Goal: Transaction & Acquisition: Purchase product/service

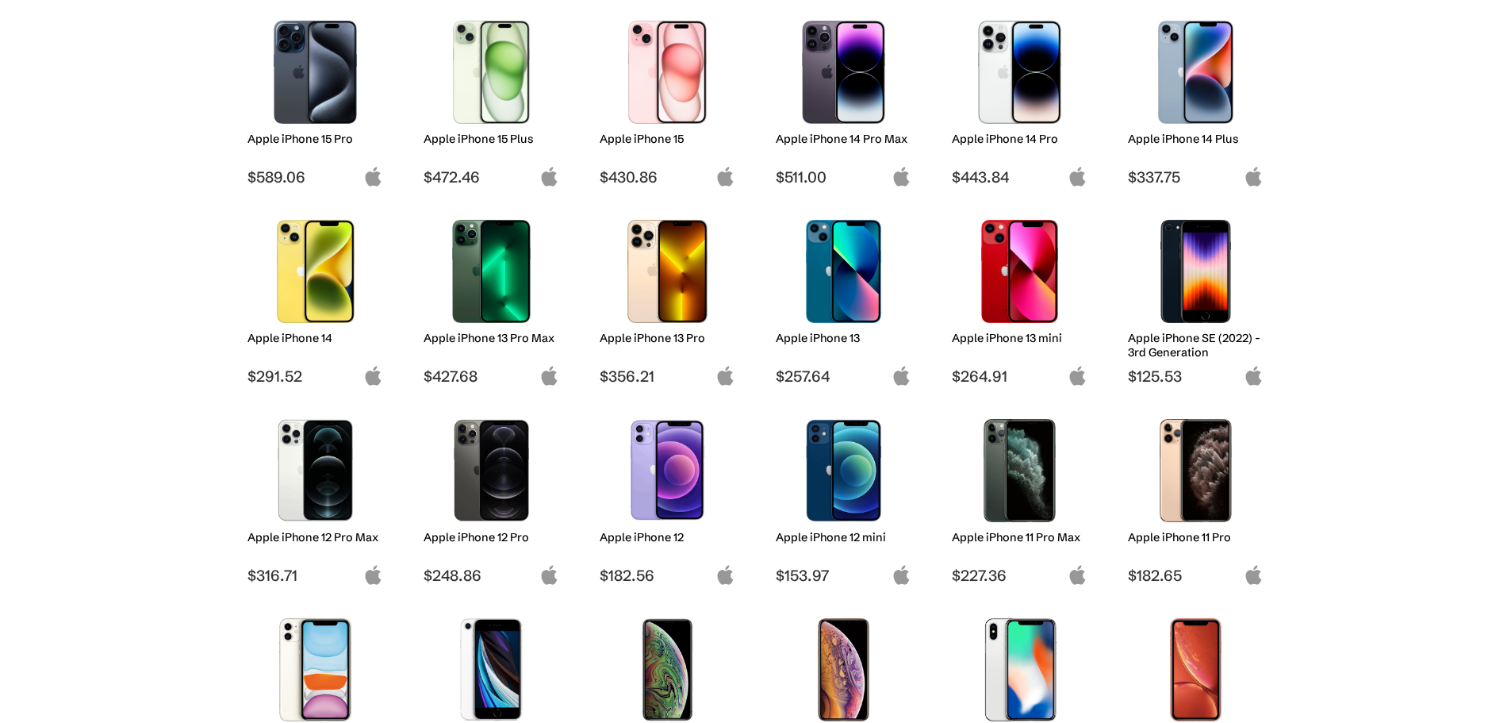
scroll to position [476, 0]
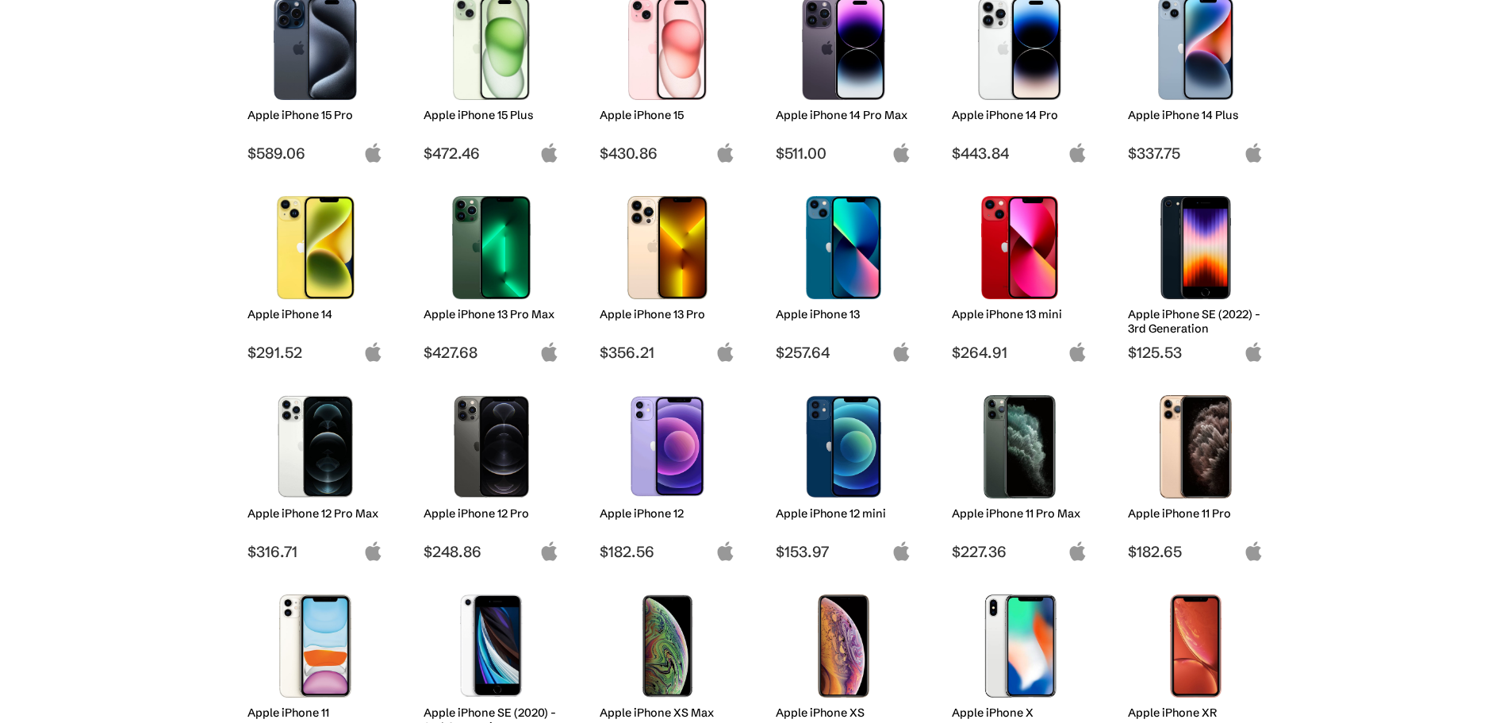
click at [836, 247] on img at bounding box center [844, 247] width 112 height 103
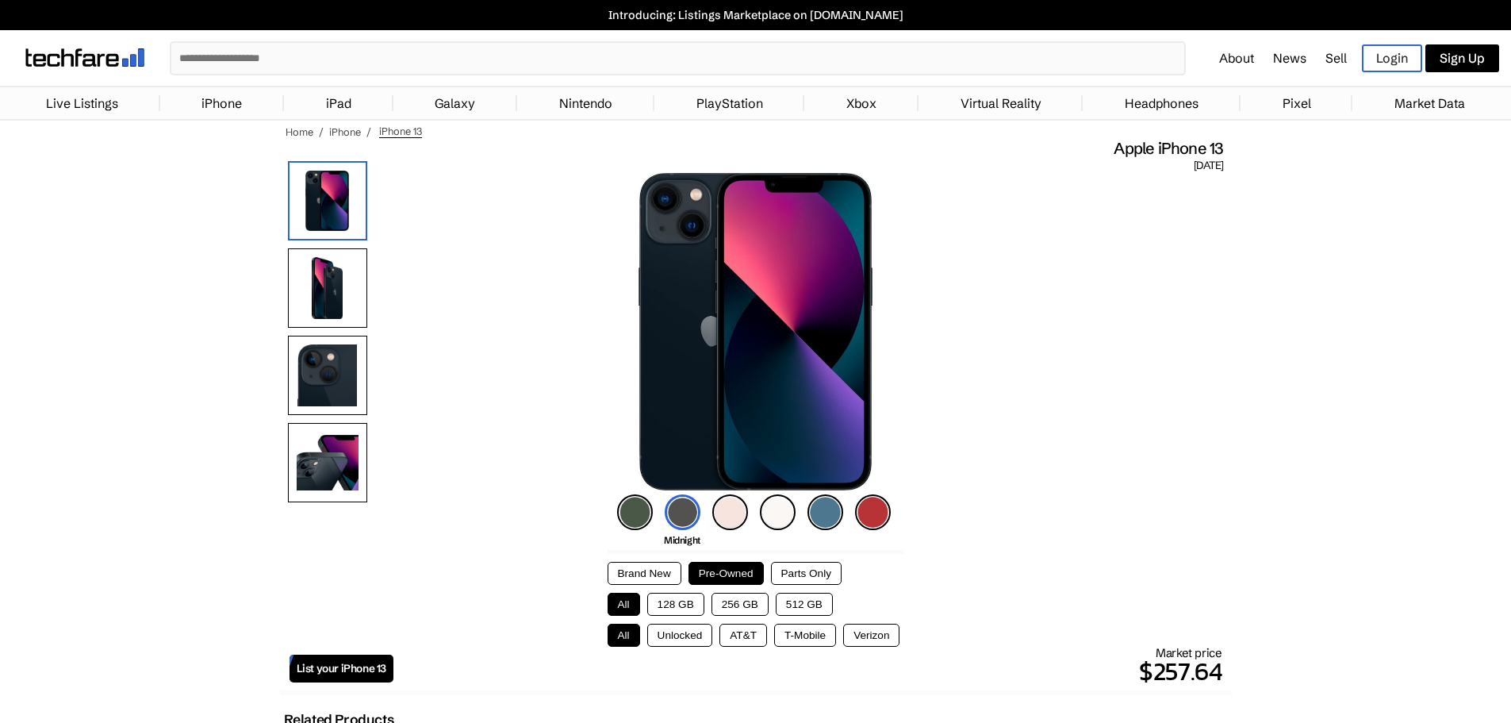
click at [685, 633] on button "Unlocked" at bounding box center [680, 634] width 66 height 23
click at [679, 607] on button "128 GB" at bounding box center [675, 604] width 57 height 23
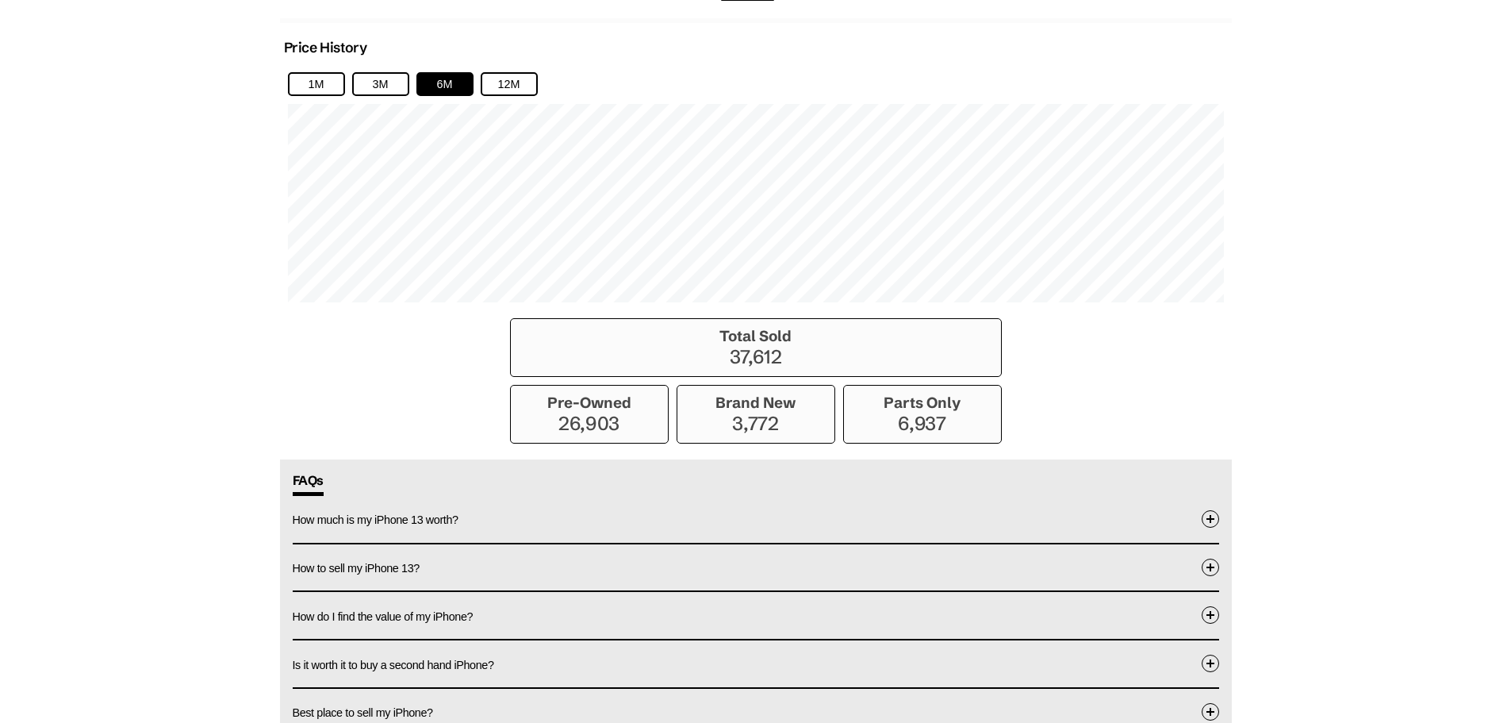
scroll to position [1190, 0]
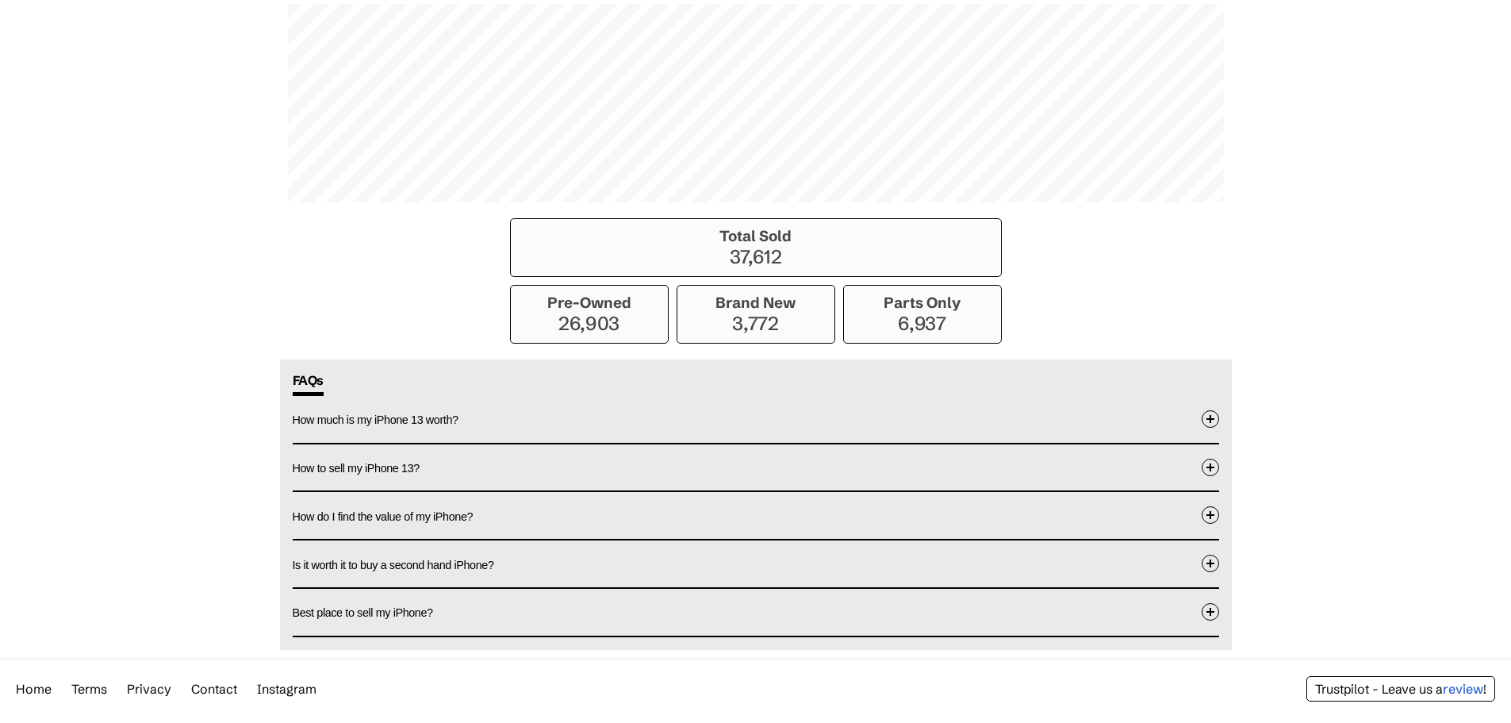
click at [445, 456] on button "How to sell my iPhone 13?" at bounding box center [756, 467] width 926 height 47
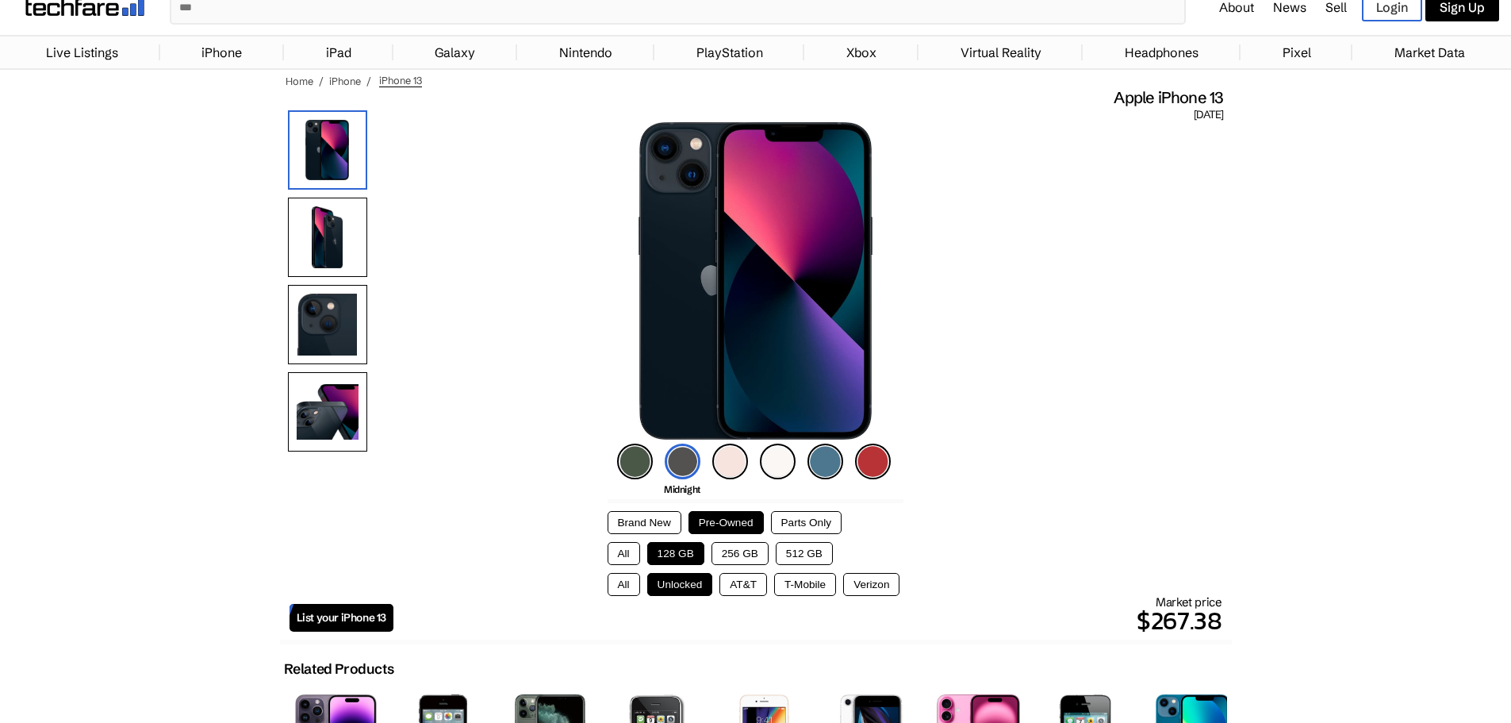
scroll to position [0, 0]
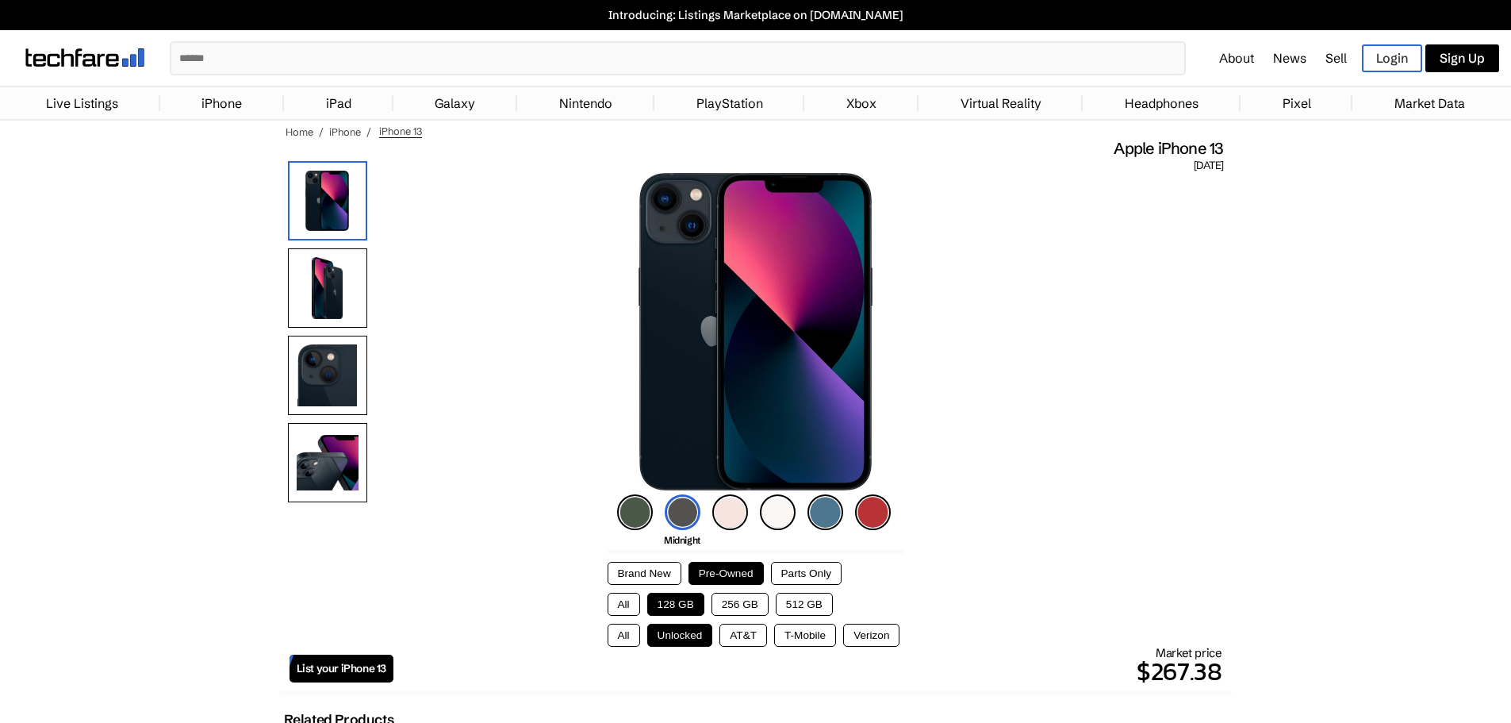
click at [1333, 56] on link "Sell" at bounding box center [1335, 58] width 21 height 16
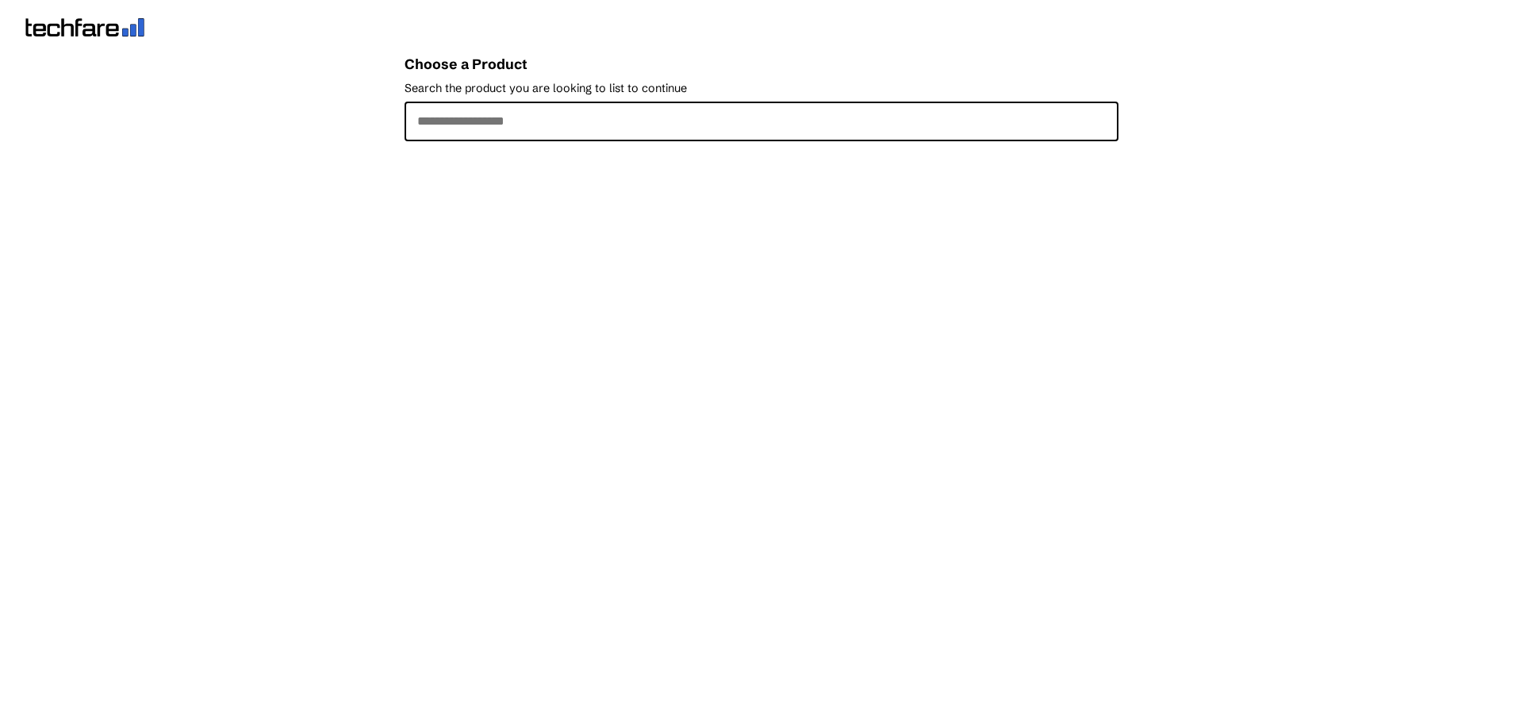
click at [603, 126] on input "Search the product you are looking to list to continue" at bounding box center [762, 122] width 714 height 40
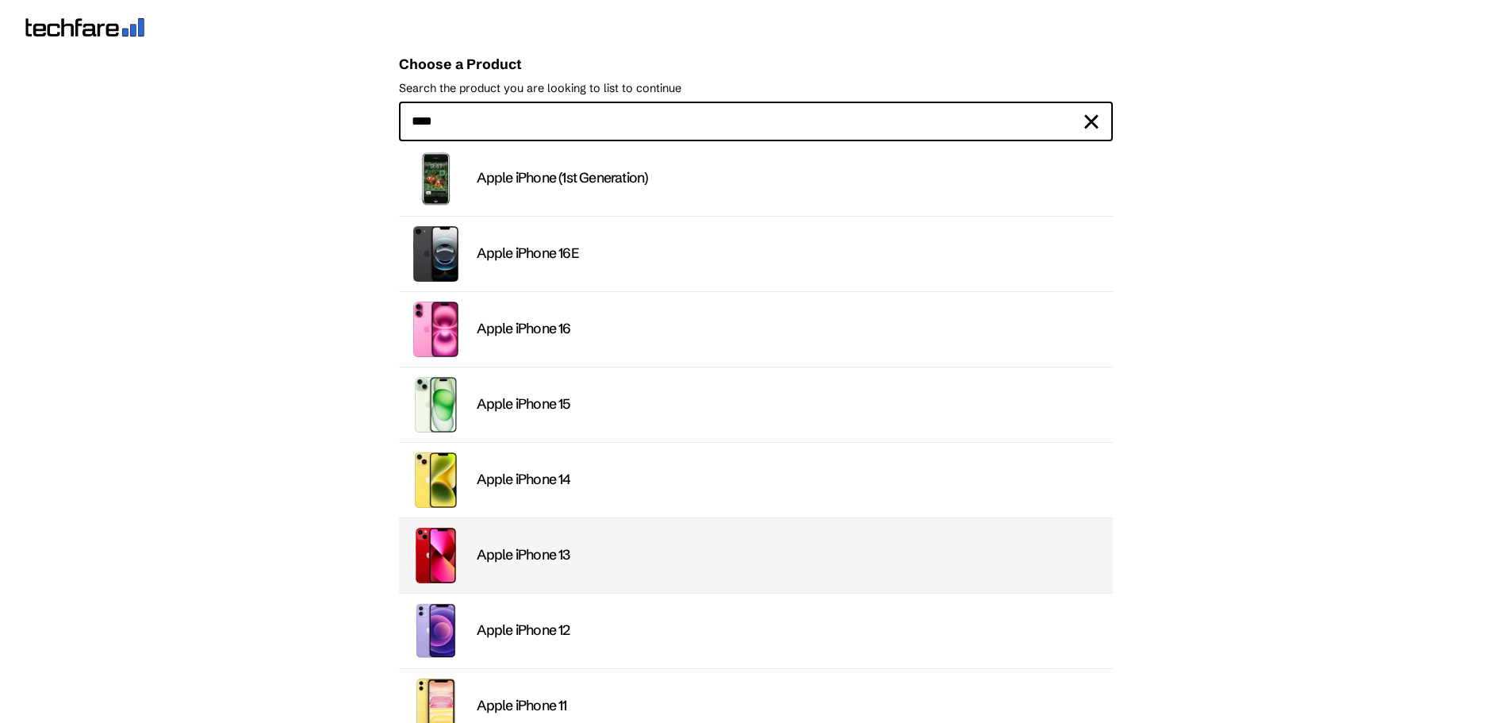
type input "****"
click at [568, 564] on div "Apple iPhone 13" at bounding box center [790, 555] width 627 height 18
